Goal: Information Seeking & Learning: Learn about a topic

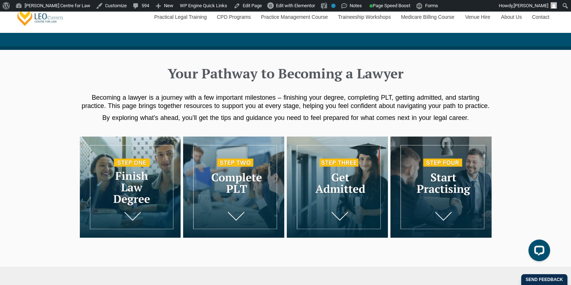
scroll to position [110, 0]
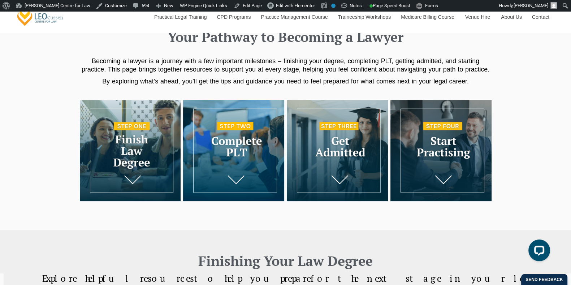
click at [265, 112] on img at bounding box center [233, 150] width 101 height 101
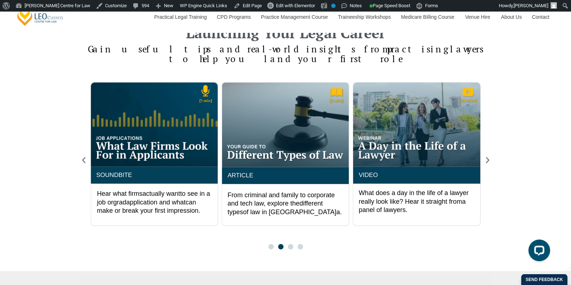
scroll to position [1335, 0]
click at [486, 157] on icon "Next slide" at bounding box center [487, 160] width 3 height 6
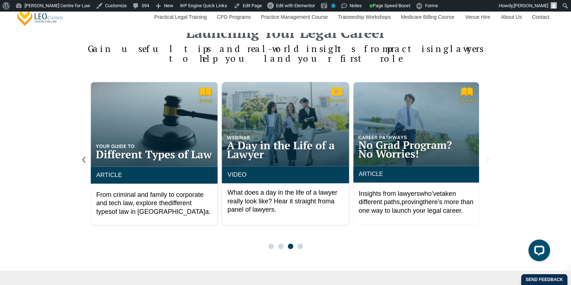
click at [486, 157] on icon "Next slide" at bounding box center [487, 160] width 3 height 6
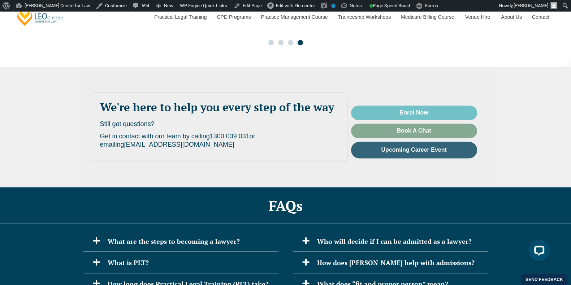
scroll to position [1538, 0]
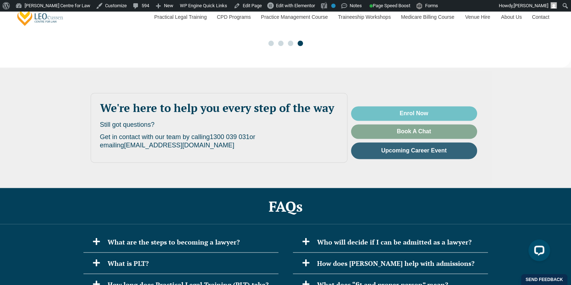
click at [229, 152] on div "We're here to help you every step of the way Still got questions? Get in contac…" at bounding box center [286, 127] width 412 height 113
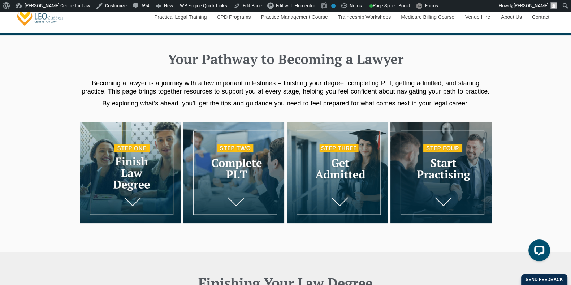
scroll to position [0, 0]
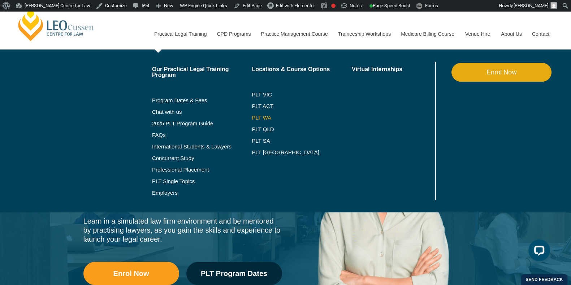
click at [259, 119] on link "PLT WA" at bounding box center [293, 118] width 82 height 6
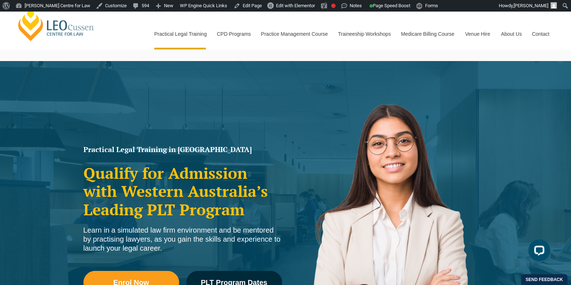
click at [544, 29] on link "Contact" at bounding box center [540, 33] width 28 height 31
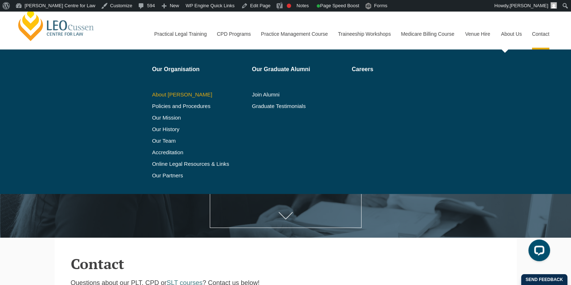
click at [180, 93] on link "About [PERSON_NAME]" at bounding box center [199, 95] width 95 height 6
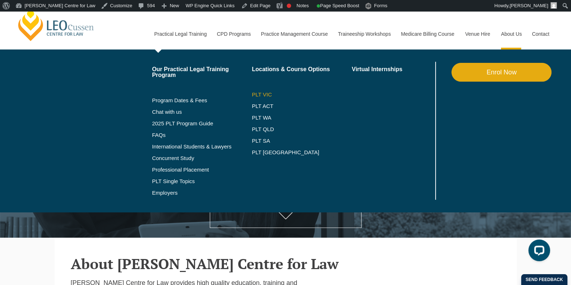
click at [263, 93] on link "PLT VIC" at bounding box center [302, 95] width 100 height 6
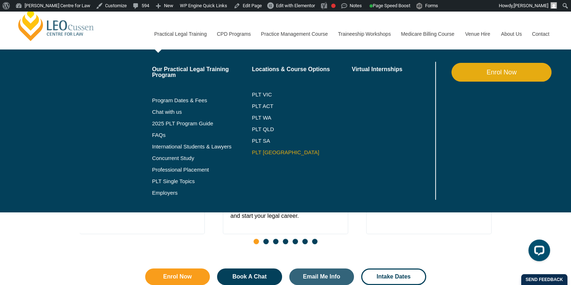
click at [260, 152] on link "PLT [GEOGRAPHIC_DATA]" at bounding box center [302, 152] width 100 height 6
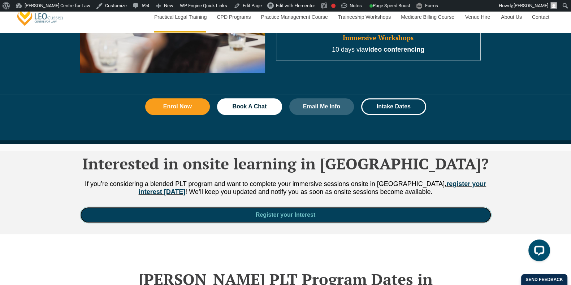
scroll to position [819, 0]
